Goal: Task Accomplishment & Management: Use online tool/utility

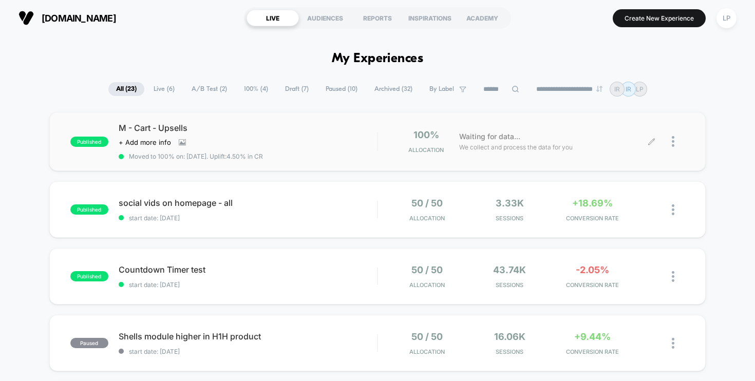
click at [456, 136] on div "Waiting for data... We collect and process the data for you" at bounding box center [553, 141] width 198 height 24
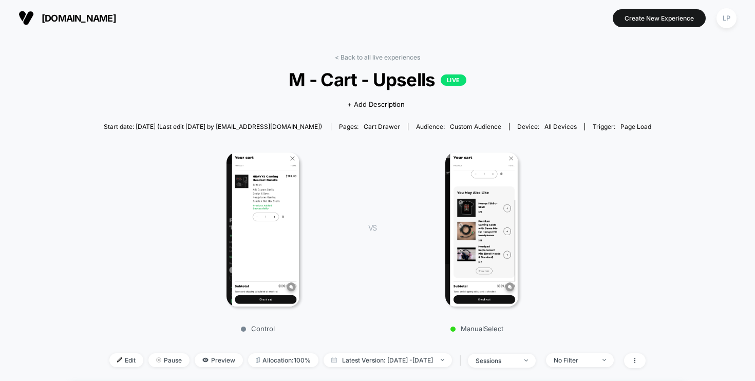
click at [66, 17] on span "[DOMAIN_NAME]" at bounding box center [79, 18] width 74 height 11
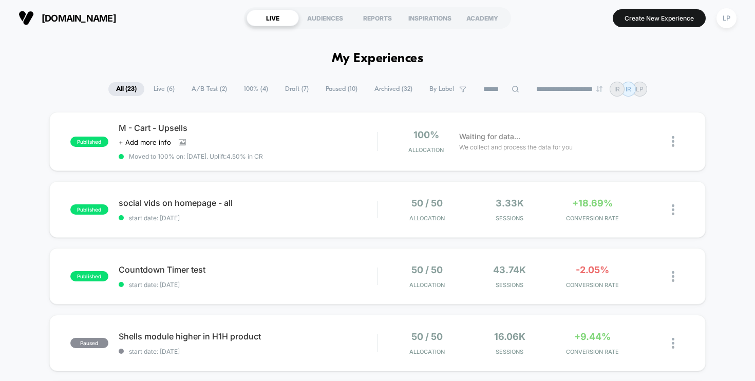
click at [156, 90] on span "Live ( 6 )" at bounding box center [164, 89] width 36 height 14
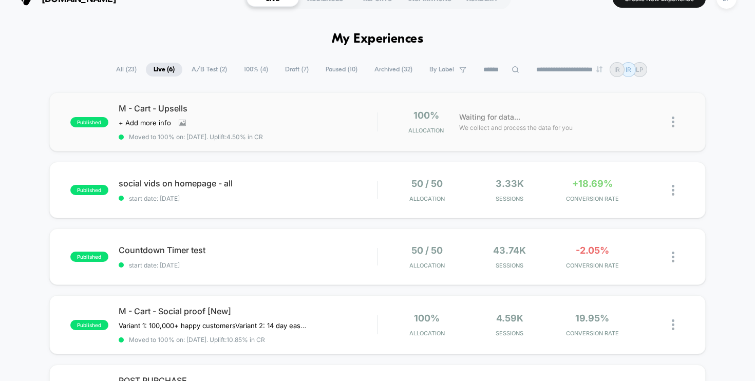
scroll to position [11, 0]
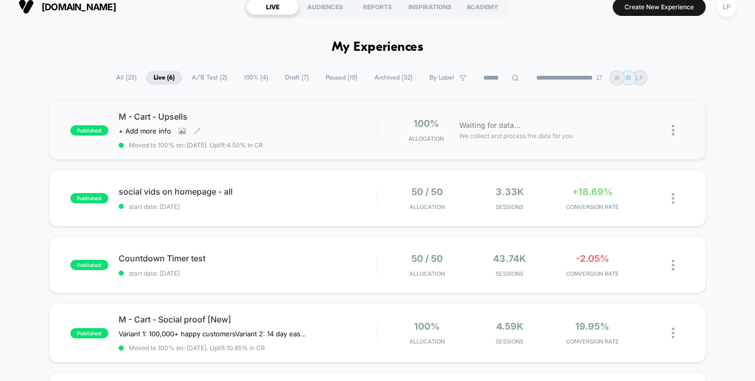
click at [359, 140] on div "M - Cart - Upsells Click to view images Click to edit experience details + Add …" at bounding box center [248, 129] width 259 height 37
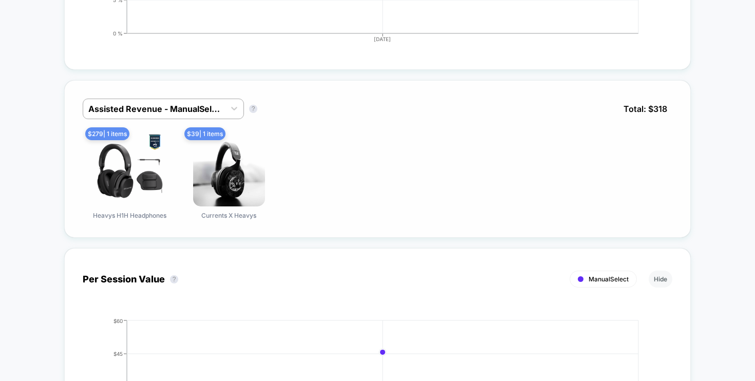
scroll to position [828, 0]
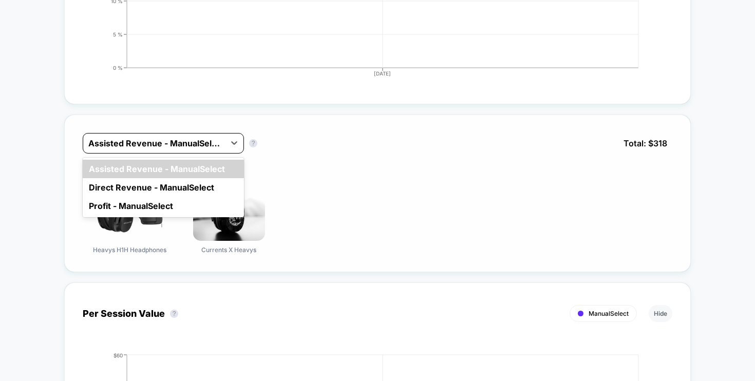
click at [203, 144] on div at bounding box center [153, 143] width 131 height 12
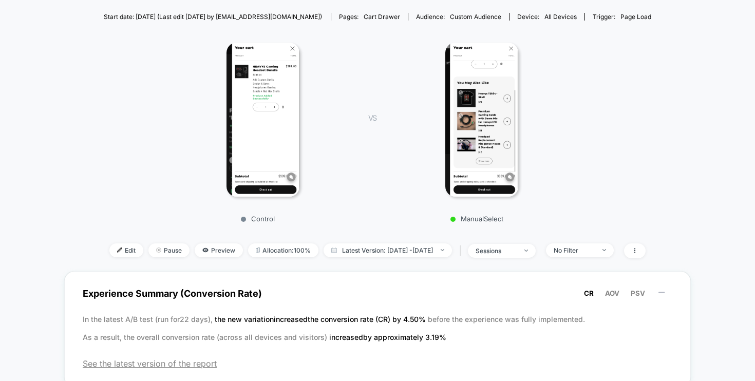
scroll to position [178, 0]
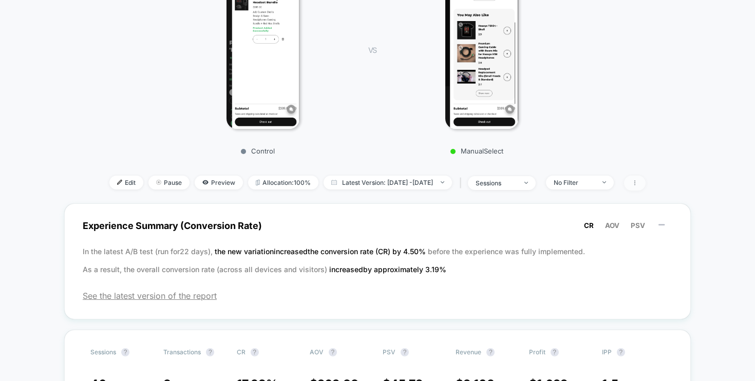
click at [646, 185] on span at bounding box center [635, 183] width 22 height 15
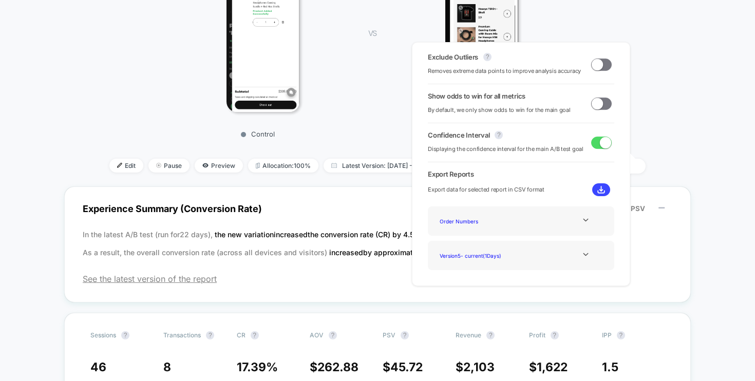
scroll to position [196, 0]
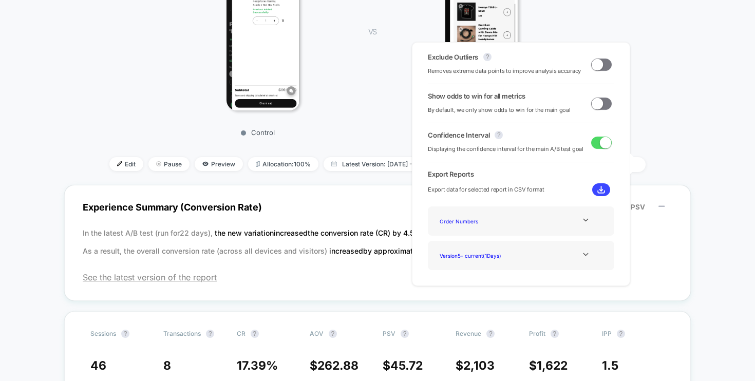
click at [608, 62] on div "Exclude Outliers ? Removes extreme data points to improve analysis accuracy" at bounding box center [521, 64] width 186 height 23
click at [602, 64] on span at bounding box center [601, 65] width 21 height 12
click at [601, 105] on span at bounding box center [601, 104] width 21 height 12
click at [586, 254] on icon at bounding box center [586, 255] width 8 height 8
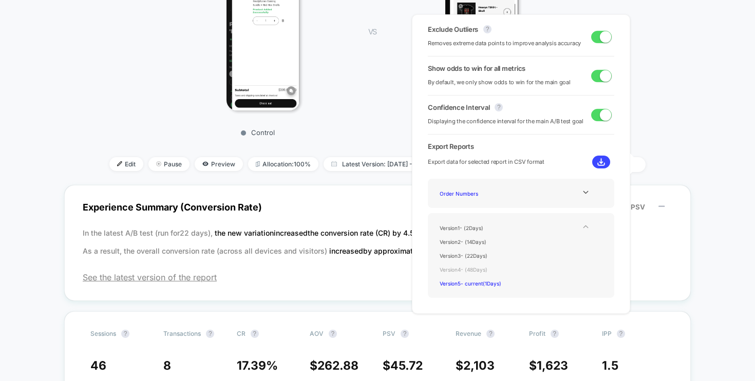
click at [485, 271] on div "Version 4 - ( 48 Days)" at bounding box center [476, 269] width 82 height 14
click at [582, 188] on icon at bounding box center [586, 192] width 8 height 8
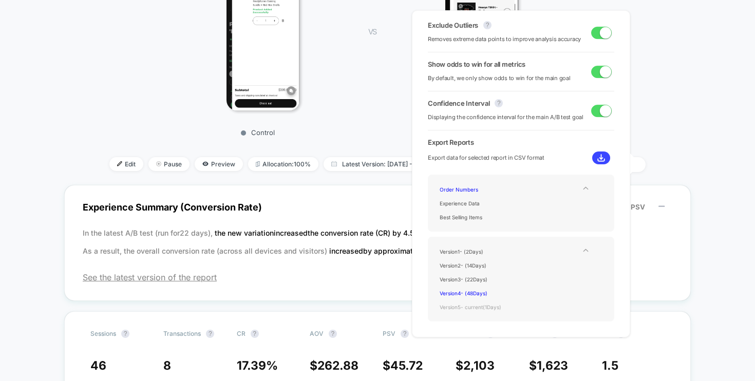
click at [484, 307] on div "Version 5 - current ( 1 Days)" at bounding box center [476, 307] width 82 height 14
click at [483, 289] on div "Version 4 - ( 48 Days)" at bounding box center [476, 293] width 82 height 14
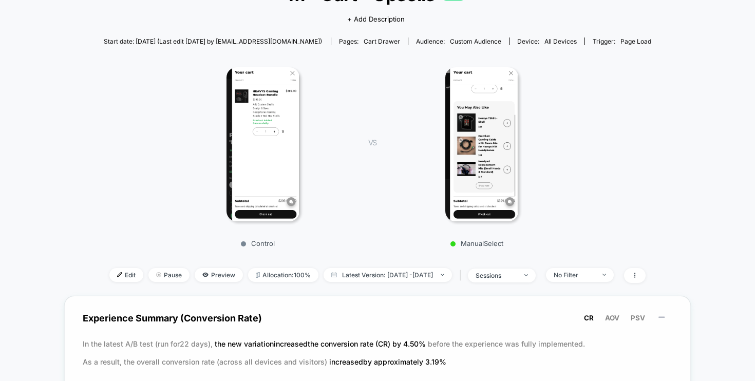
scroll to position [123, 0]
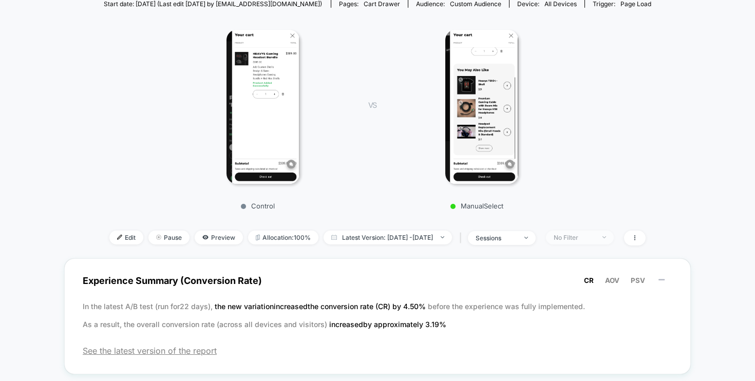
click at [595, 236] on div "No Filter" at bounding box center [574, 238] width 41 height 8
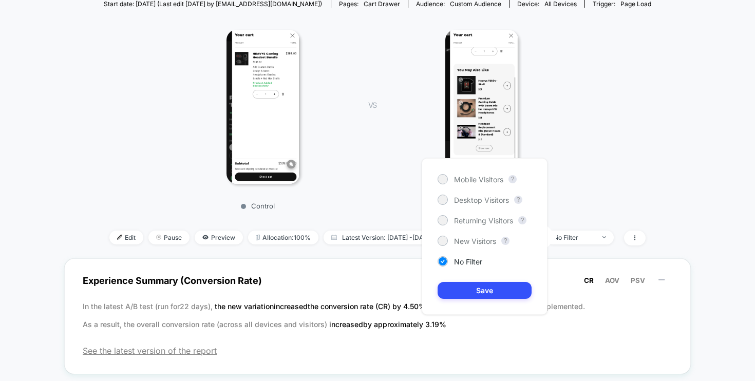
click at [614, 165] on div "Control VS ManualSelect" at bounding box center [373, 116] width 548 height 197
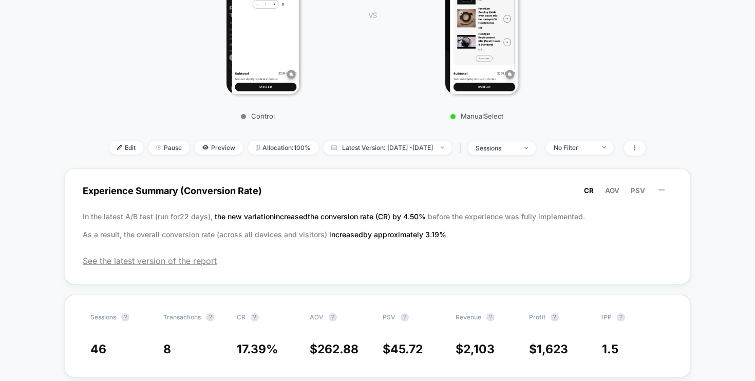
scroll to position [0, 0]
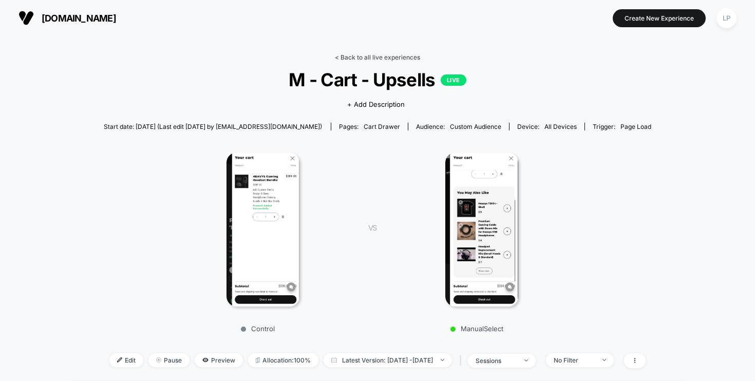
click at [335, 55] on link "< Back to all live experiences" at bounding box center [377, 57] width 85 height 8
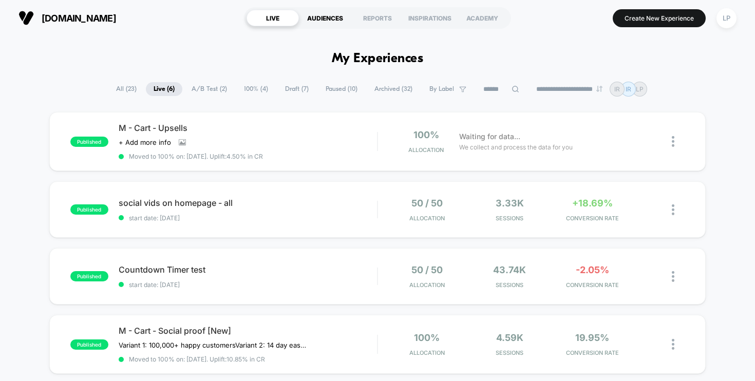
click at [327, 16] on div "AUDIENCES" at bounding box center [325, 18] width 52 height 16
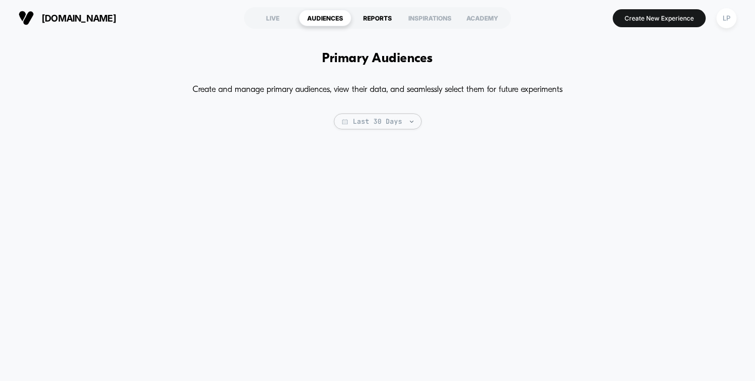
click at [383, 13] on div "REPORTS" at bounding box center [377, 18] width 52 height 16
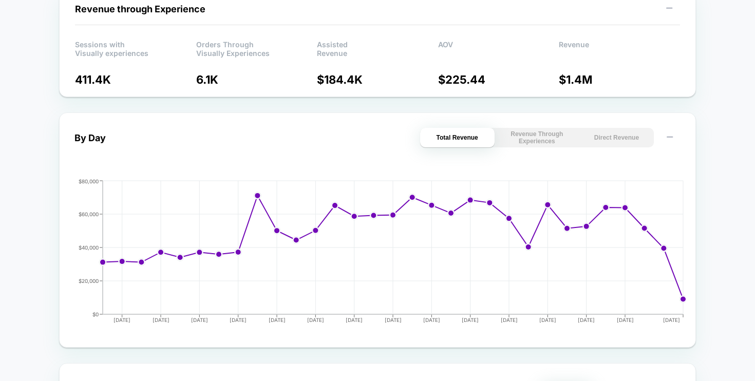
scroll to position [369, 0]
click at [528, 151] on div "By Day Total Revenue Revenue Through Experiences Direct Revenue [DATE] [DATE] […" at bounding box center [377, 229] width 606 height 204
click at [523, 139] on button "Revenue Through Experiences" at bounding box center [537, 137] width 74 height 20
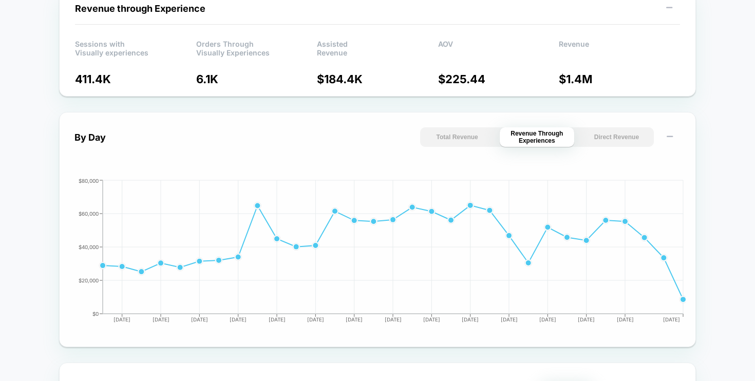
click at [603, 140] on button "Direct Revenue" at bounding box center [616, 137] width 74 height 20
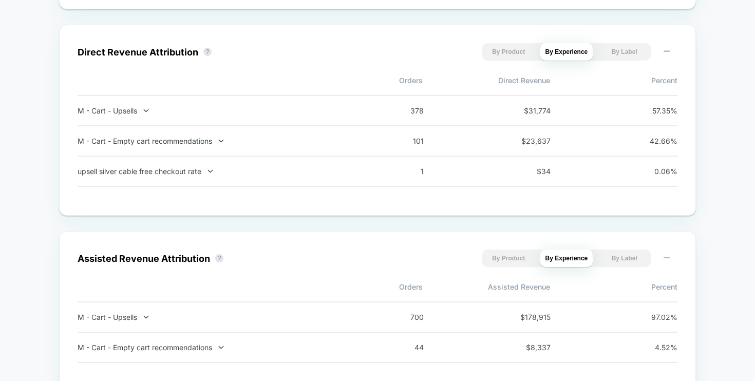
scroll to position [695, 0]
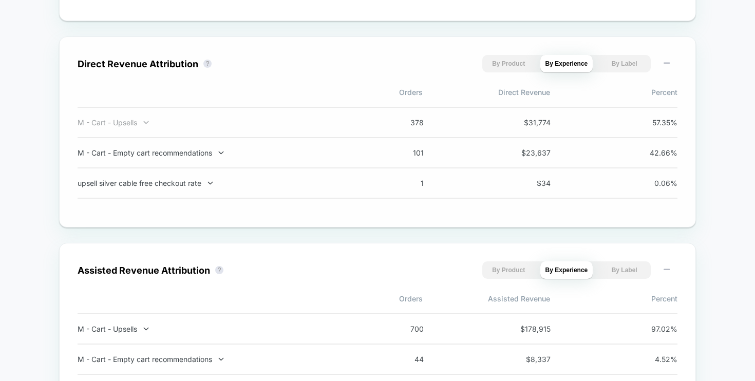
click at [147, 124] on icon at bounding box center [146, 122] width 5 height 3
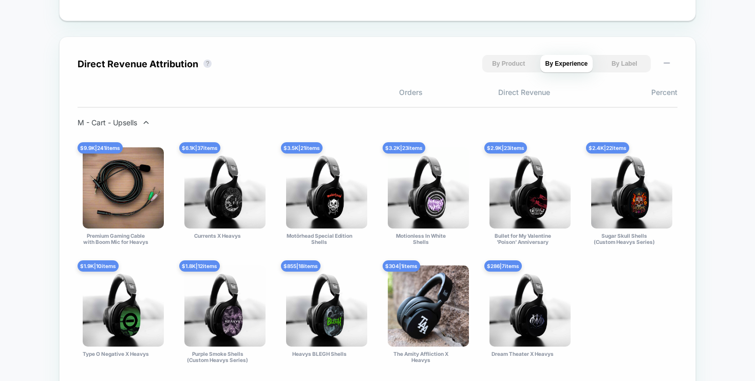
click at [147, 125] on div "M - Cart - Upsells $ 9.9K | 241 items Premium Gaming Cable with Boom Mic for He…" at bounding box center [378, 248] width 600 height 260
click at [143, 123] on icon at bounding box center [146, 123] width 8 height 8
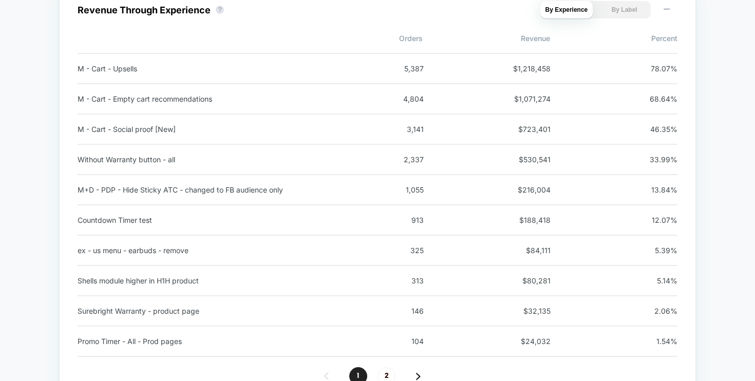
scroll to position [1134, 0]
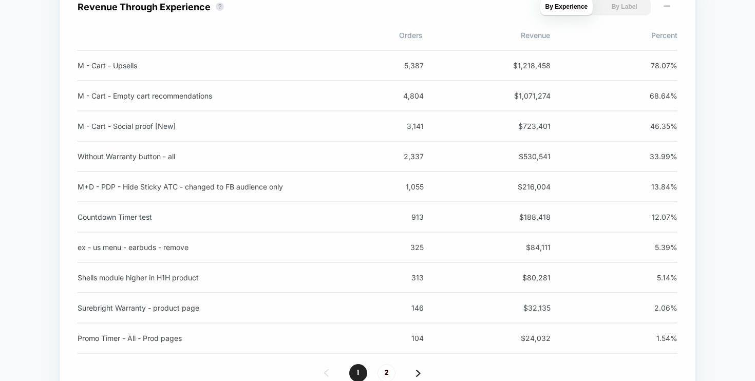
click at [134, 66] on div "M - Cart - Upsells" at bounding box center [213, 65] width 270 height 9
drag, startPoint x: 556, startPoint y: 76, endPoint x: 494, endPoint y: 65, distance: 62.7
click at [494, 65] on div "M - Cart - Upsells 5,387 $ 1,218,458 78.07 %" at bounding box center [378, 65] width 600 height 31
drag, startPoint x: 494, startPoint y: 65, endPoint x: 604, endPoint y: 81, distance: 111.6
click at [604, 81] on div "M - Cart - Upsells 5,387 $ 1,218,458 78.07 %" at bounding box center [378, 65] width 600 height 31
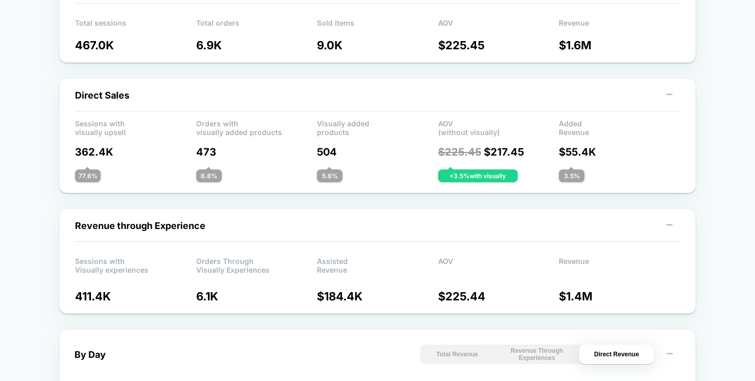
scroll to position [0, 0]
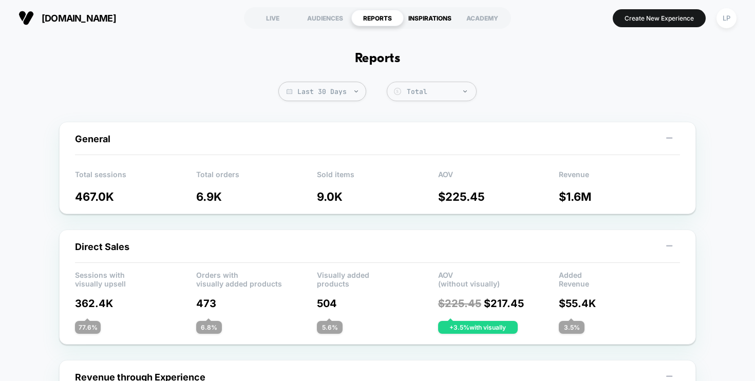
click at [430, 18] on div "INSPIRATIONS" at bounding box center [430, 18] width 52 height 16
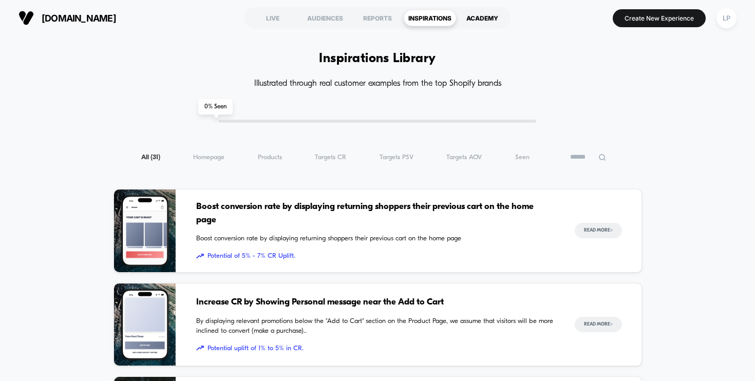
click at [472, 20] on div "ACADEMY" at bounding box center [482, 18] width 52 height 16
click at [226, 156] on div "All ( 31 ) Homepage ( 31 ) Products ( 31 ) Targets CR ( 31 ) Targets PSV ( 31 )…" at bounding box center [377, 157] width 528 height 12
click at [217, 155] on span "Homepage ( 31 )" at bounding box center [208, 158] width 31 height 8
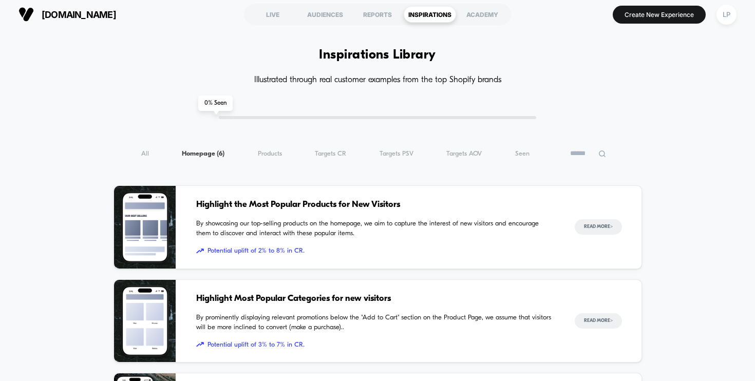
scroll to position [4, 0]
click at [272, 152] on span "Products ( 6 )" at bounding box center [270, 153] width 24 height 8
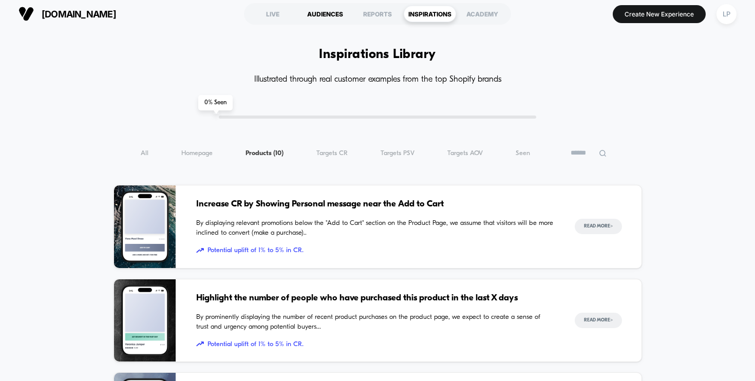
click at [320, 16] on div "AUDIENCES" at bounding box center [325, 14] width 52 height 16
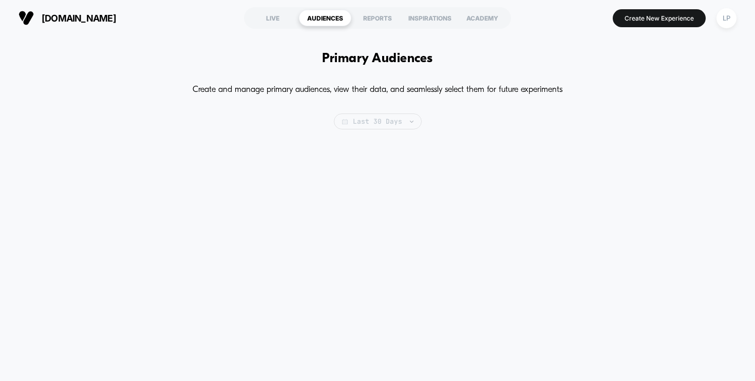
click at [391, 117] on span "Last 30 Days" at bounding box center [378, 121] width 88 height 16
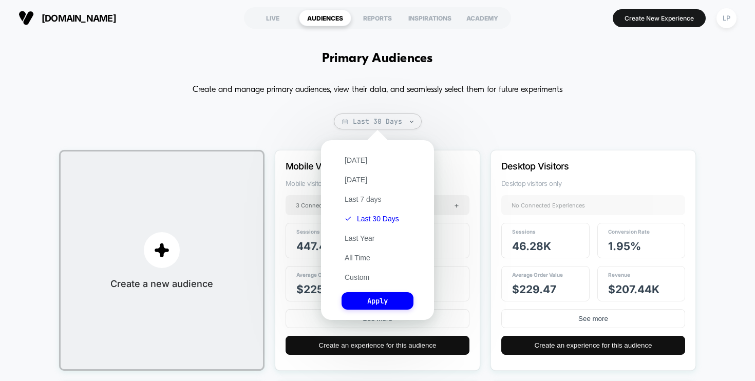
click at [667, 77] on div "Primary Audiences Create and manage primary audiences, view their data, and sea…" at bounding box center [377, 342] width 755 height 612
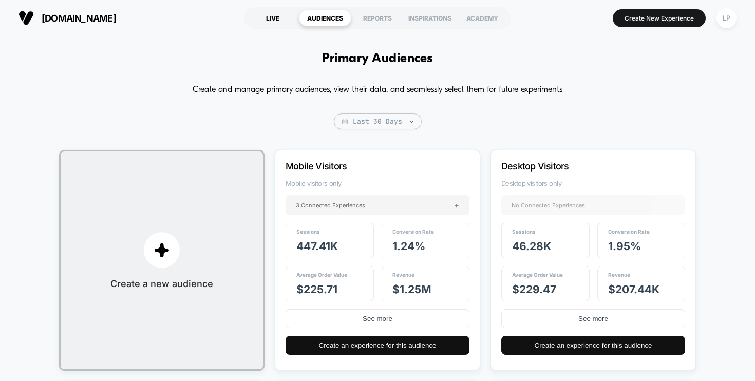
click at [271, 18] on div "LIVE" at bounding box center [272, 18] width 52 height 16
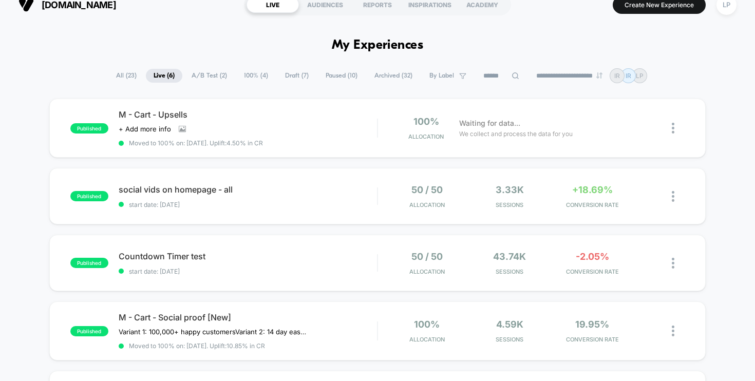
scroll to position [14, 0]
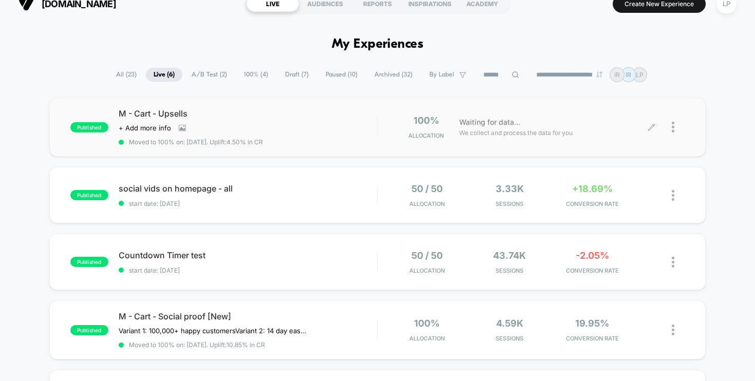
click at [675, 128] on div at bounding box center [678, 127] width 13 height 24
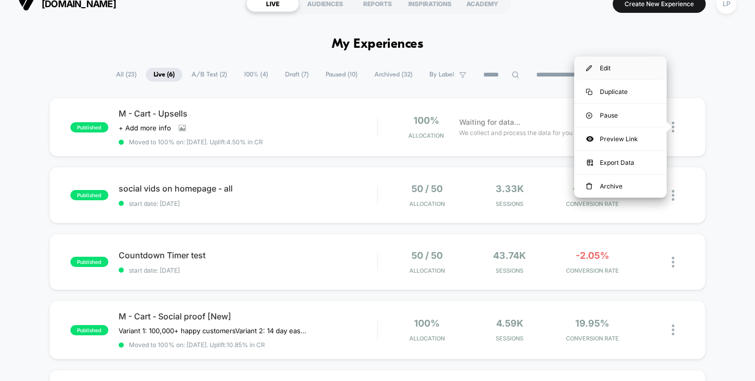
click at [609, 67] on div "Edit" at bounding box center [620, 67] width 92 height 23
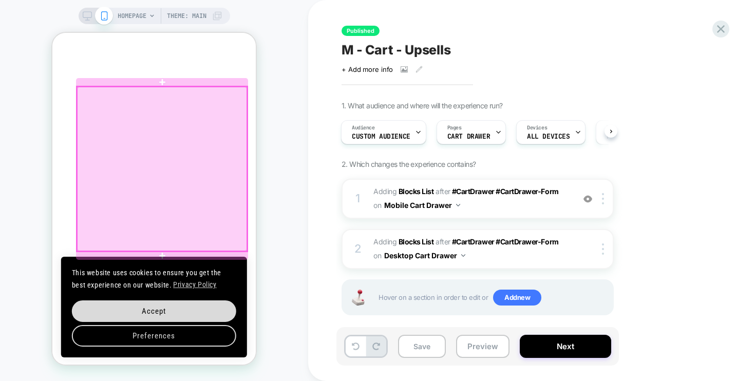
scroll to position [139, 0]
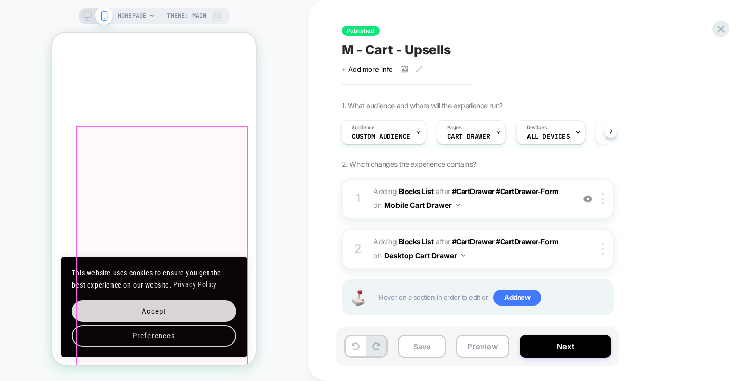
click at [191, 346] on div "Motionless In White Shells" at bounding box center [177, 353] width 110 height 14
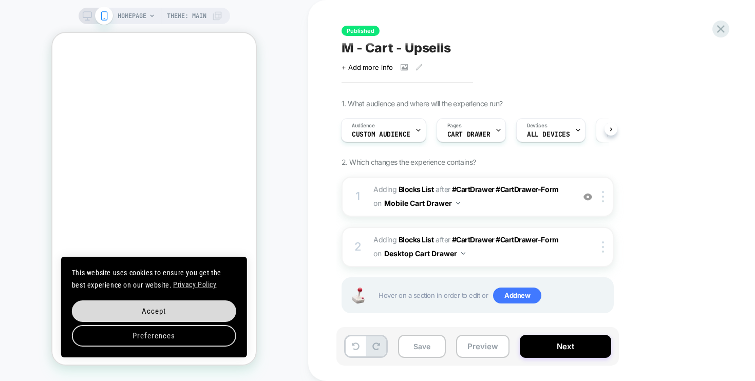
scroll to position [0, 0]
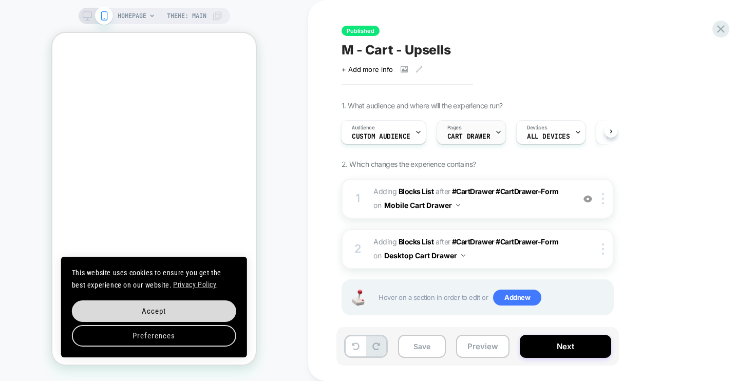
click at [489, 134] on div "Pages CART DRAWER" at bounding box center [468, 132] width 63 height 23
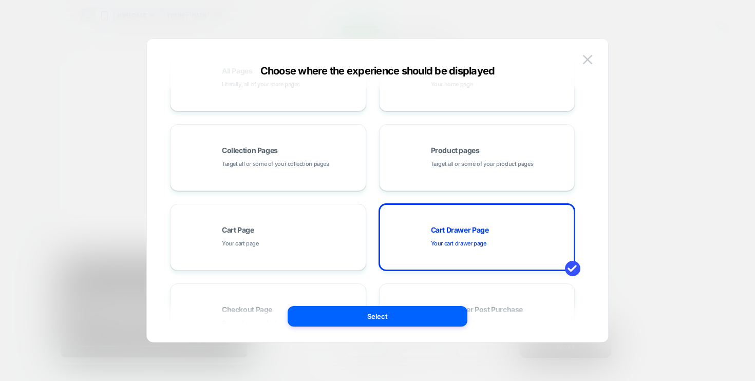
scroll to position [55, 0]
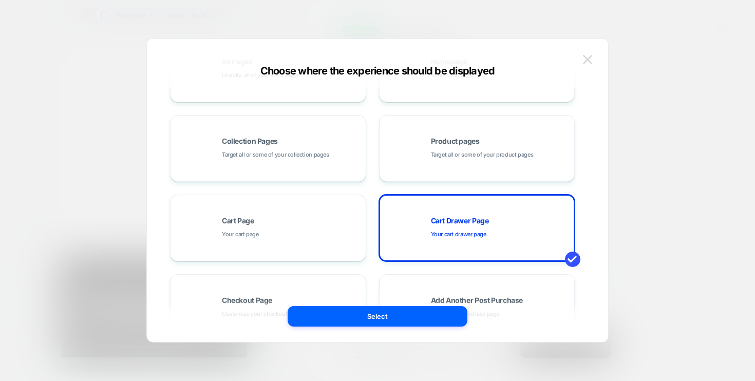
click at [584, 58] on img at bounding box center [587, 59] width 9 height 9
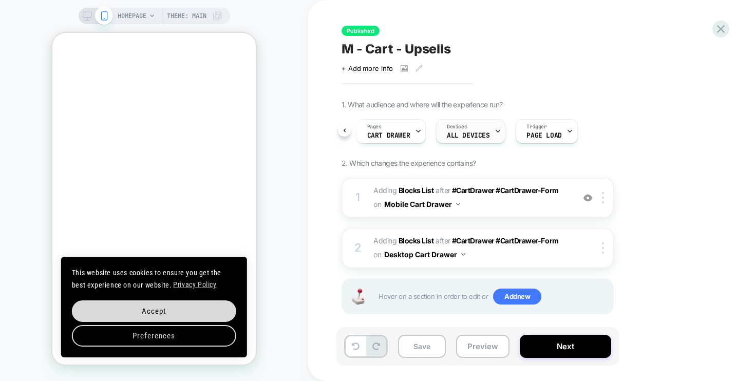
scroll to position [0, 46]
click at [453, 130] on div "Pages CART DRAWER" at bounding box center [425, 131] width 69 height 24
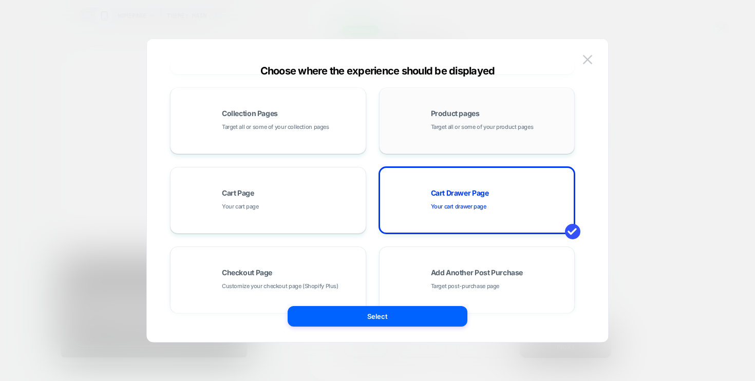
scroll to position [83, 0]
click at [466, 196] on span "Cart Drawer Page" at bounding box center [460, 192] width 58 height 7
click at [645, 227] on div at bounding box center [377, 190] width 755 height 381
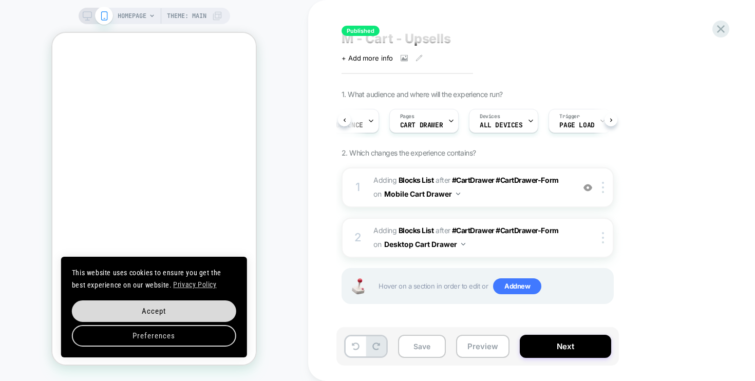
scroll to position [0, 72]
click at [52, 33] on div at bounding box center [52, 33] width 0 height 0
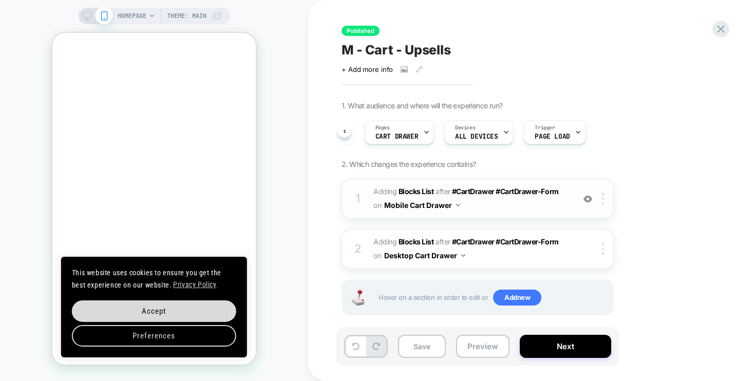
scroll to position [11, 0]
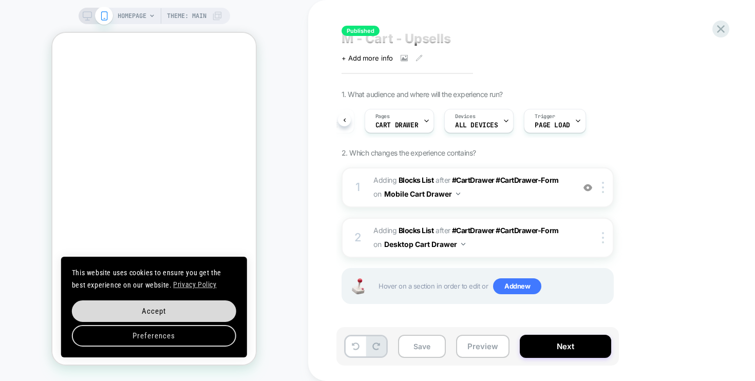
click at [706, 183] on div "1. What audience and where will the experience run? Audience Custom Audience Pa…" at bounding box center [529, 210] width 375 height 240
click at [460, 191] on button "Mobile Cart Drawer" at bounding box center [422, 193] width 76 height 15
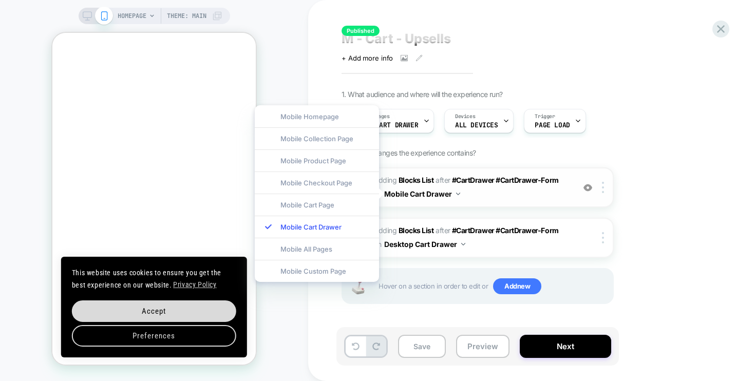
click at [587, 188] on img at bounding box center [587, 187] width 9 height 9
click at [603, 186] on img at bounding box center [603, 187] width 2 height 11
click at [602, 191] on img at bounding box center [603, 187] width 2 height 11
click at [639, 119] on div "1. What audience and where will the experience run? Audience Custom Audience Pa…" at bounding box center [529, 210] width 375 height 240
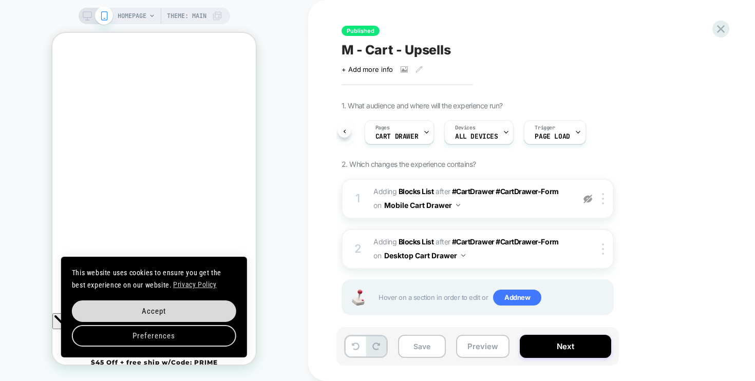
scroll to position [11, 0]
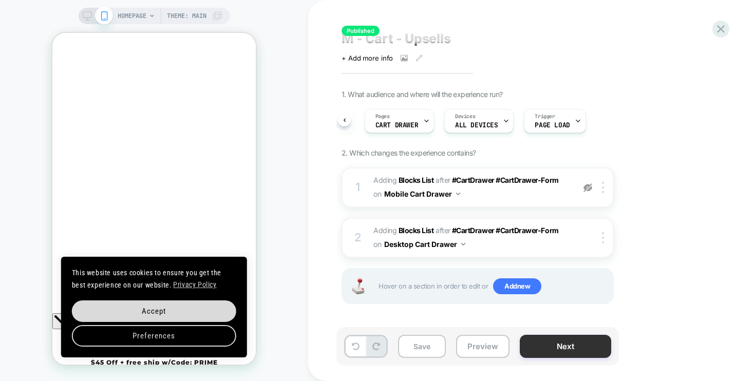
click at [544, 349] on button "Next" at bounding box center [565, 346] width 91 height 23
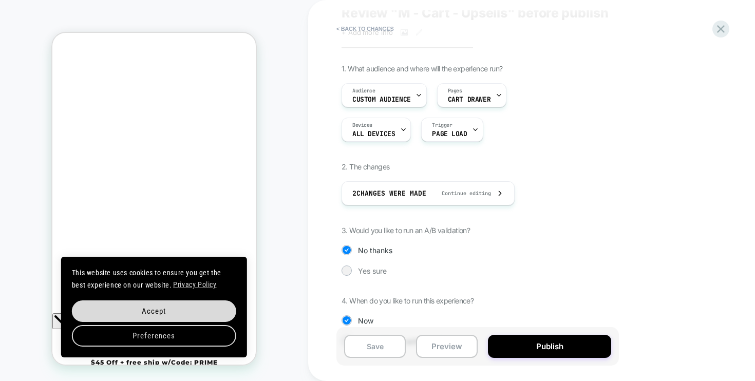
scroll to position [68, 0]
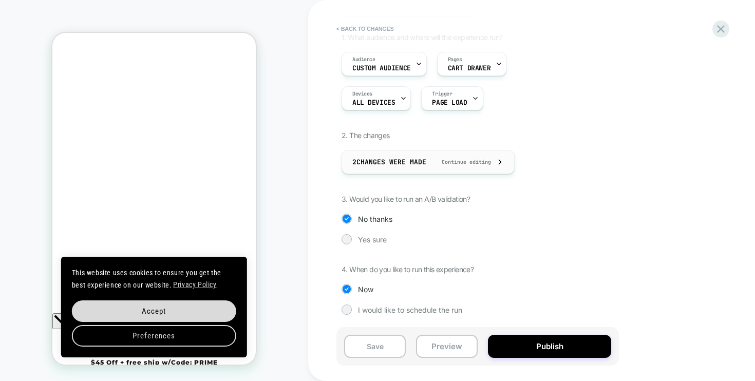
click at [482, 162] on span "Continue editing" at bounding box center [461, 162] width 60 height 7
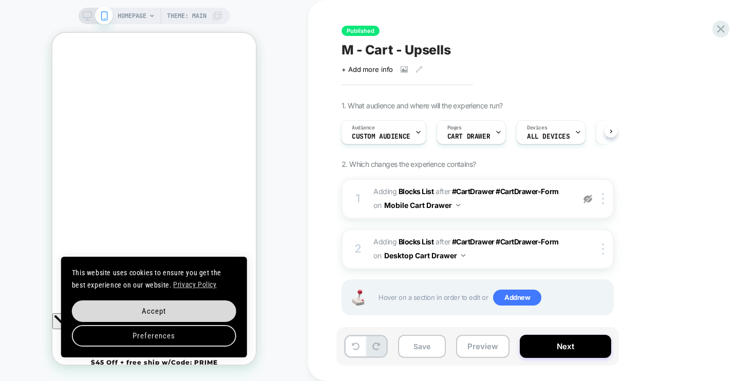
scroll to position [11, 0]
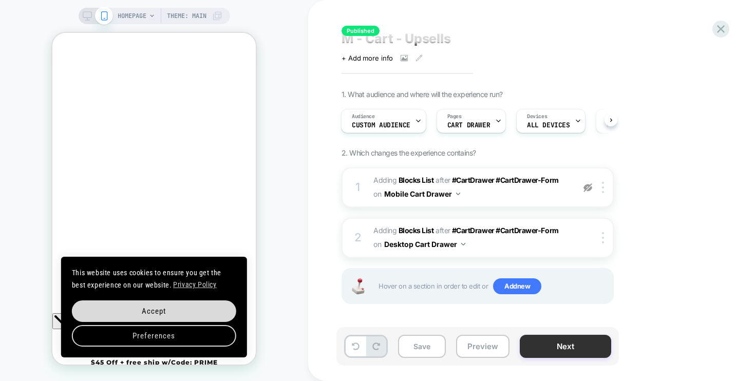
click at [560, 347] on button "Next" at bounding box center [565, 346] width 91 height 23
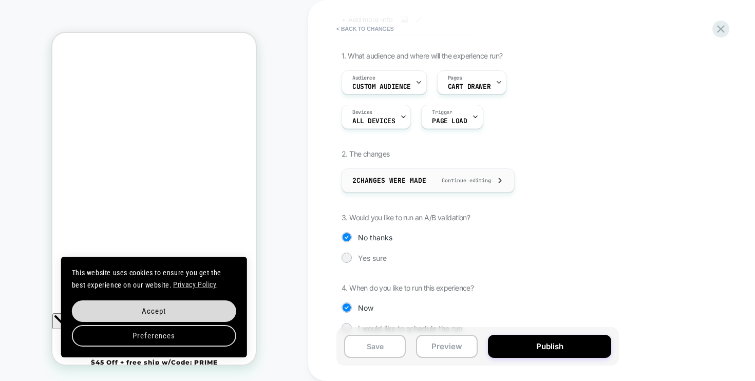
scroll to position [68, 0]
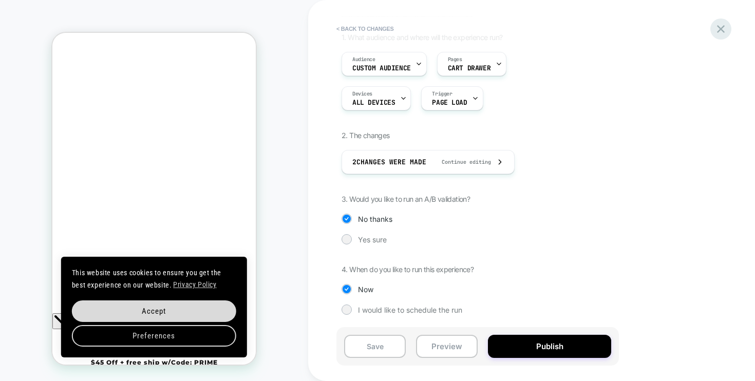
click at [719, 33] on icon at bounding box center [721, 29] width 14 height 14
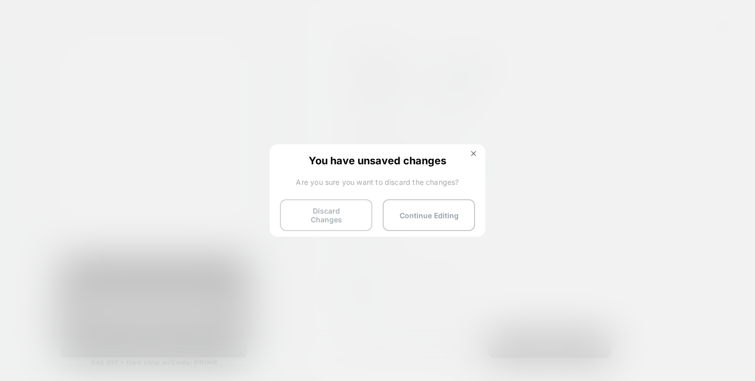
click at [329, 214] on button "Discard Changes" at bounding box center [326, 215] width 92 height 32
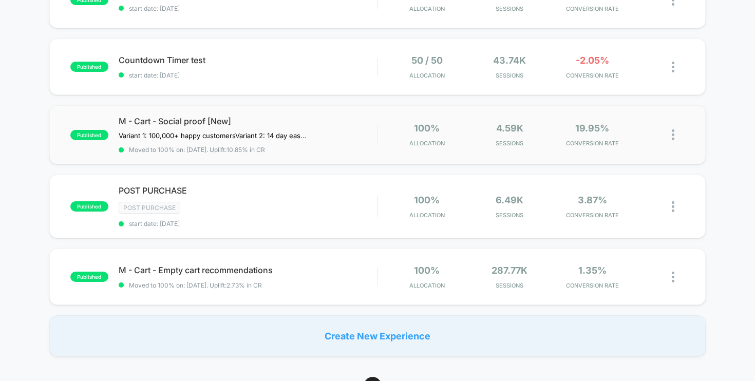
scroll to position [212, 0]
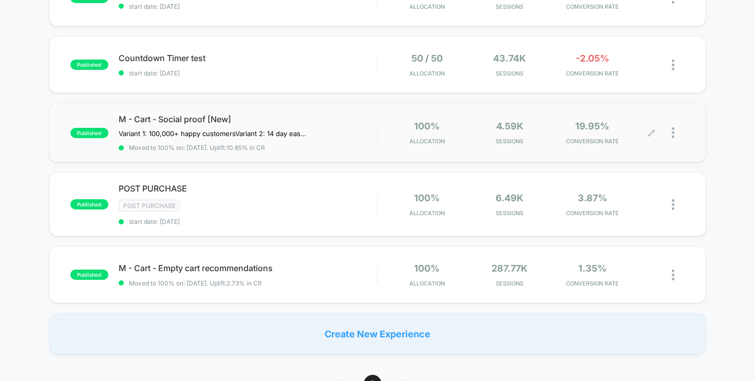
click at [570, 135] on div "19.95% CONVERSION RATE" at bounding box center [593, 133] width 78 height 24
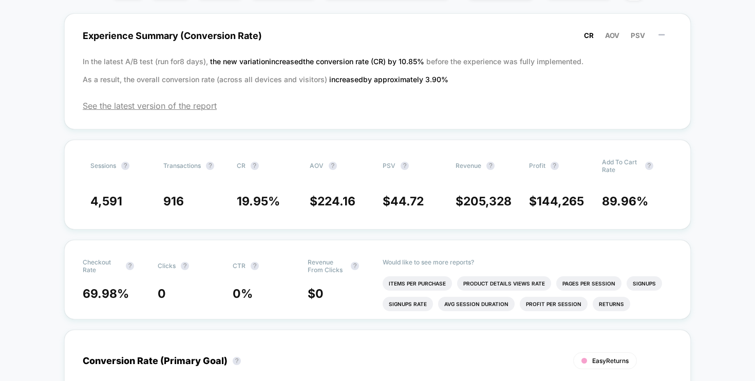
scroll to position [16, 0]
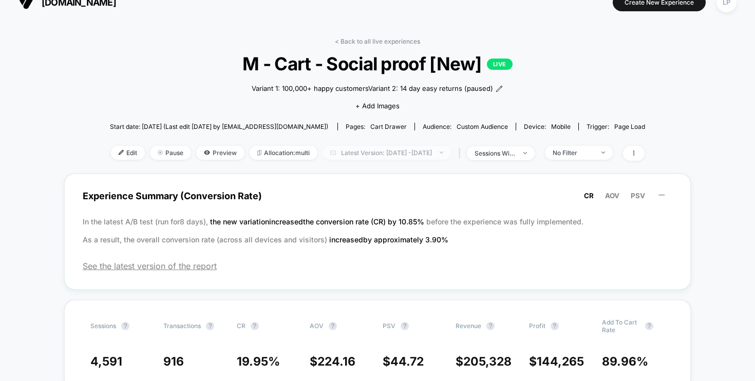
click at [451, 150] on span "Latest Version: [DATE] - [DATE]" at bounding box center [387, 153] width 128 height 14
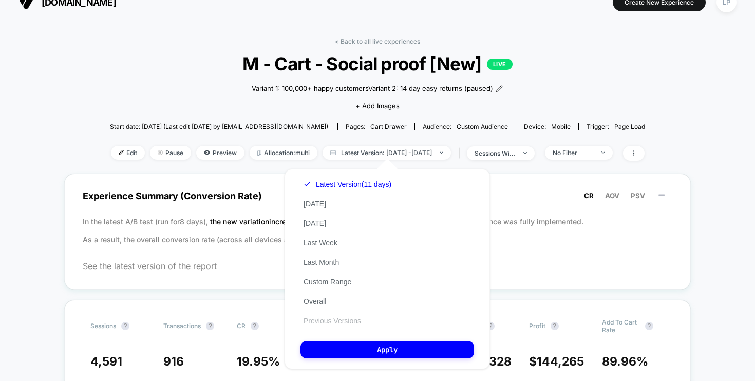
click at [349, 316] on button "Previous Versions" at bounding box center [332, 320] width 64 height 9
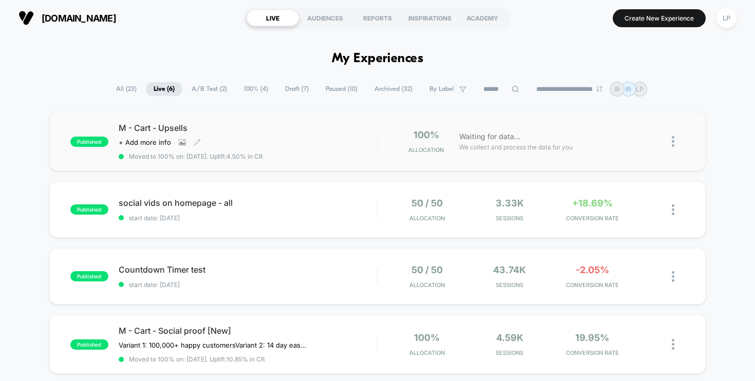
click at [245, 135] on div "M - Cart - Upsells Click to view images Click to edit experience details + Add …" at bounding box center [248, 141] width 259 height 37
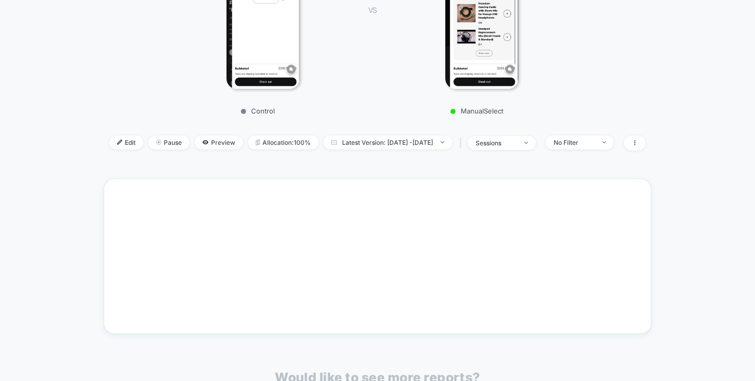
scroll to position [241, 0]
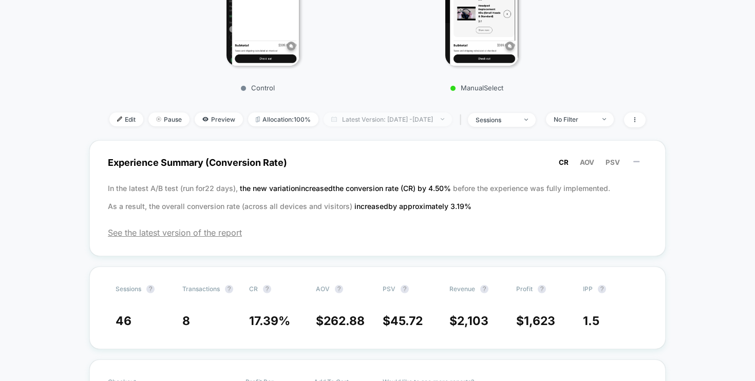
click at [404, 119] on span "Latest Version: [DATE] - [DATE]" at bounding box center [388, 119] width 128 height 14
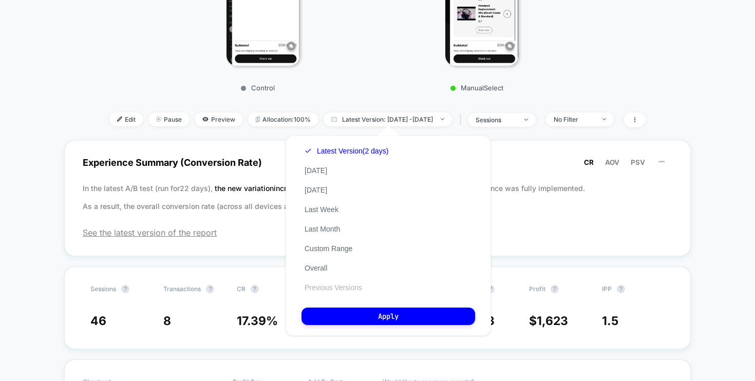
click at [340, 283] on button "Previous Versions" at bounding box center [333, 287] width 64 height 9
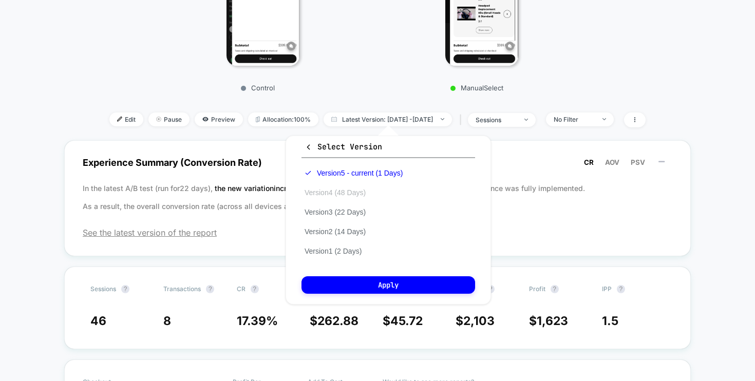
click at [331, 189] on button "Version 4 (48 Days)" at bounding box center [334, 192] width 67 height 9
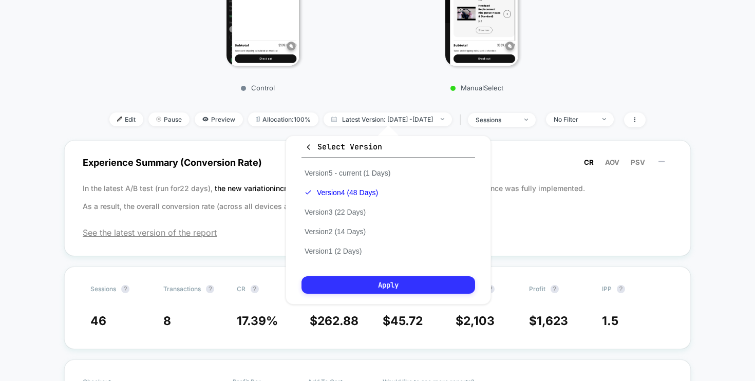
click at [376, 288] on button "Apply" at bounding box center [388, 284] width 174 height 17
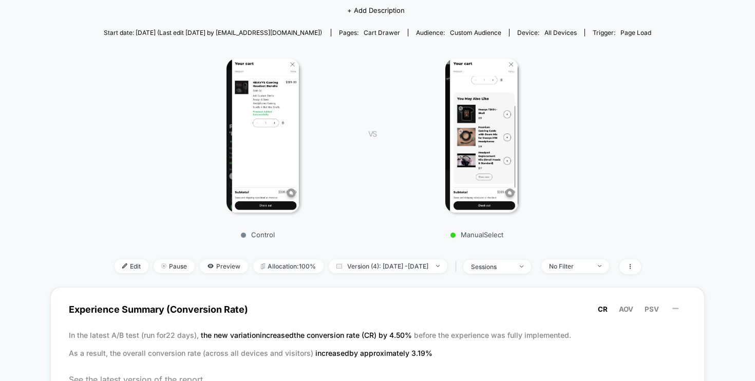
scroll to position [235, 0]
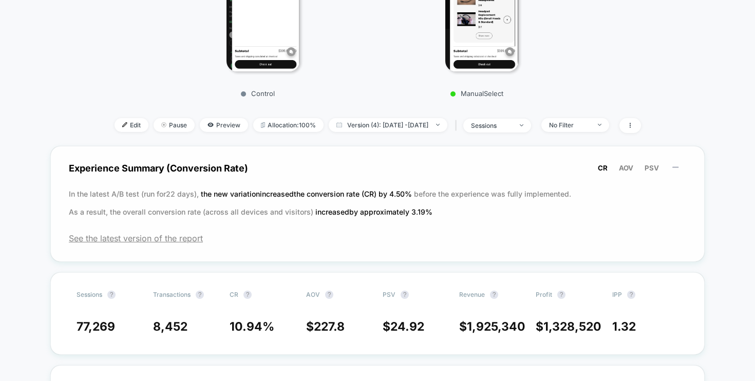
drag, startPoint x: 352, startPoint y: 195, endPoint x: 256, endPoint y: 182, distance: 96.9
click at [256, 182] on div "Experience Summary (Conversion Rate) CR AOV PSV In the latest A/B test (run for…" at bounding box center [377, 204] width 654 height 116
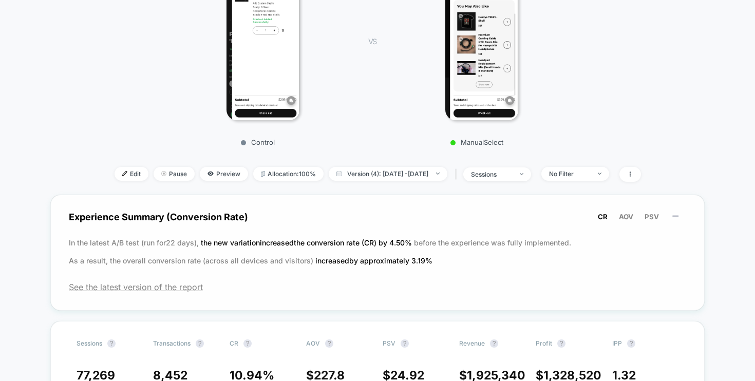
scroll to position [188, 0]
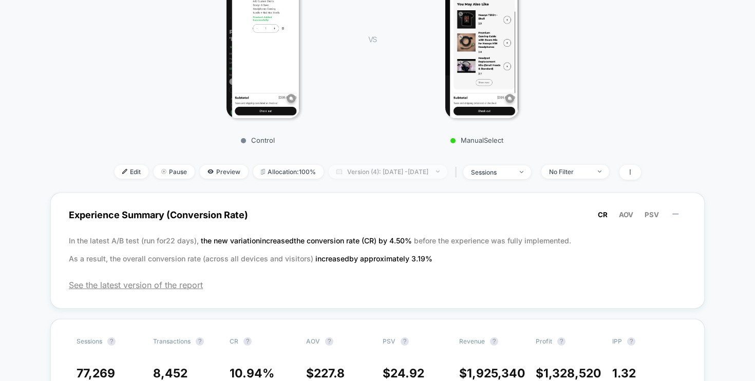
click at [380, 174] on span "Version (4): [DATE] - [DATE]" at bounding box center [388, 172] width 119 height 14
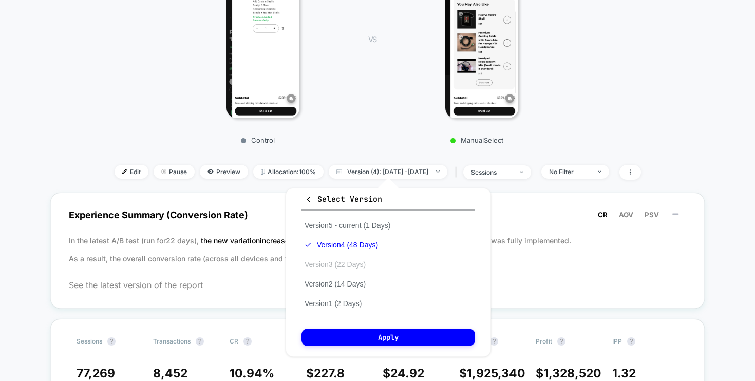
click at [351, 263] on button "Version 3 (22 Days)" at bounding box center [334, 264] width 67 height 9
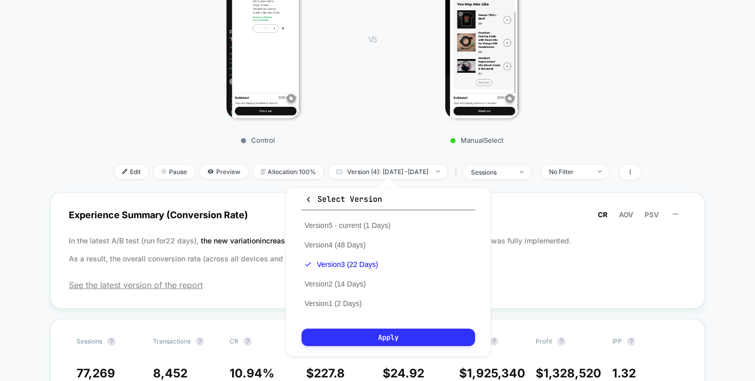
click at [382, 329] on button "Apply" at bounding box center [388, 337] width 174 height 17
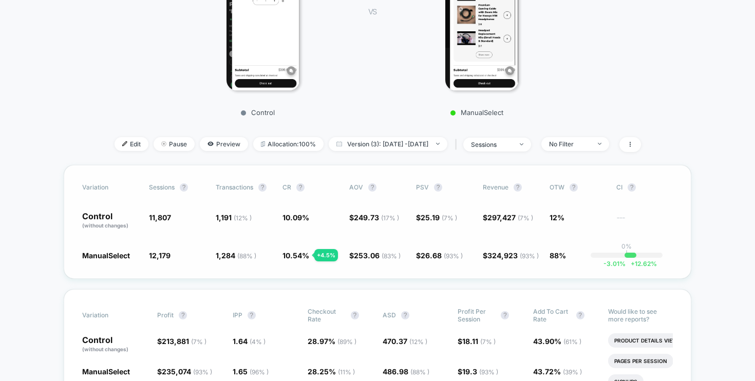
scroll to position [230, 0]
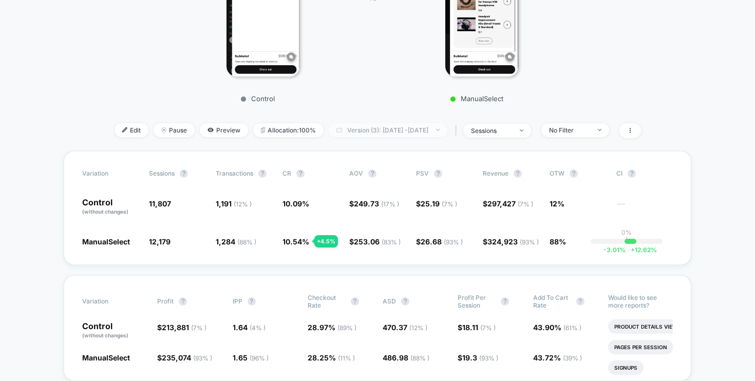
click at [372, 132] on span "Version (3): [DATE] - [DATE]" at bounding box center [388, 130] width 119 height 14
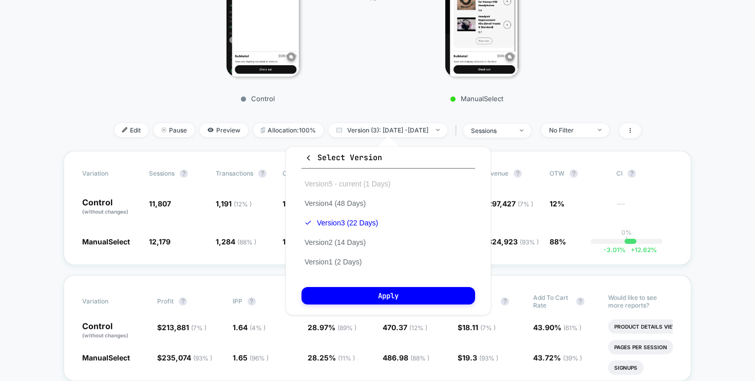
click at [355, 181] on button "Version 5 - current (1 Days)" at bounding box center [347, 183] width 92 height 9
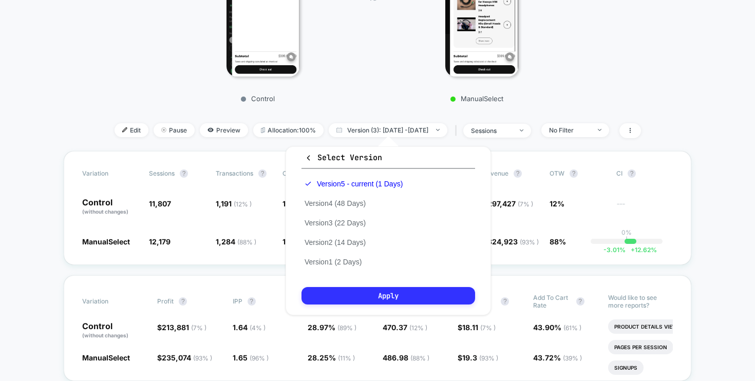
click at [378, 299] on button "Apply" at bounding box center [388, 295] width 174 height 17
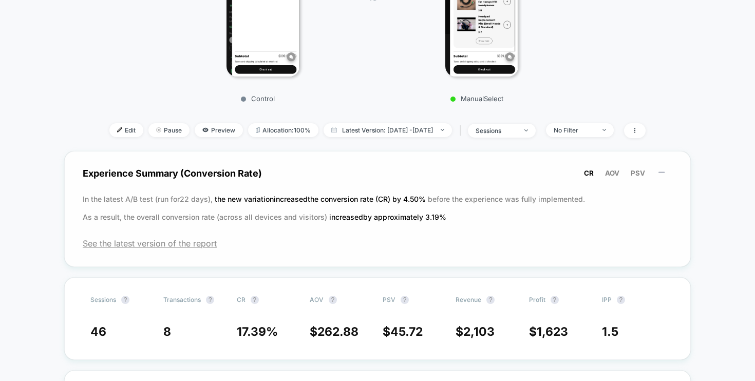
scroll to position [236, 0]
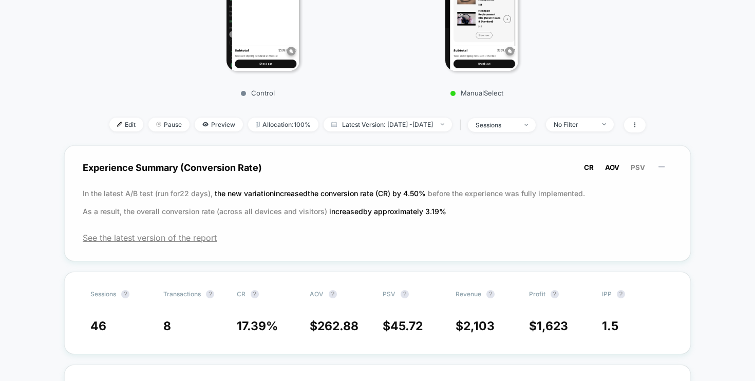
click at [605, 164] on span "AOV" at bounding box center [612, 167] width 14 height 8
click at [639, 169] on span "PSV" at bounding box center [638, 167] width 14 height 8
